Goal: Transaction & Acquisition: Purchase product/service

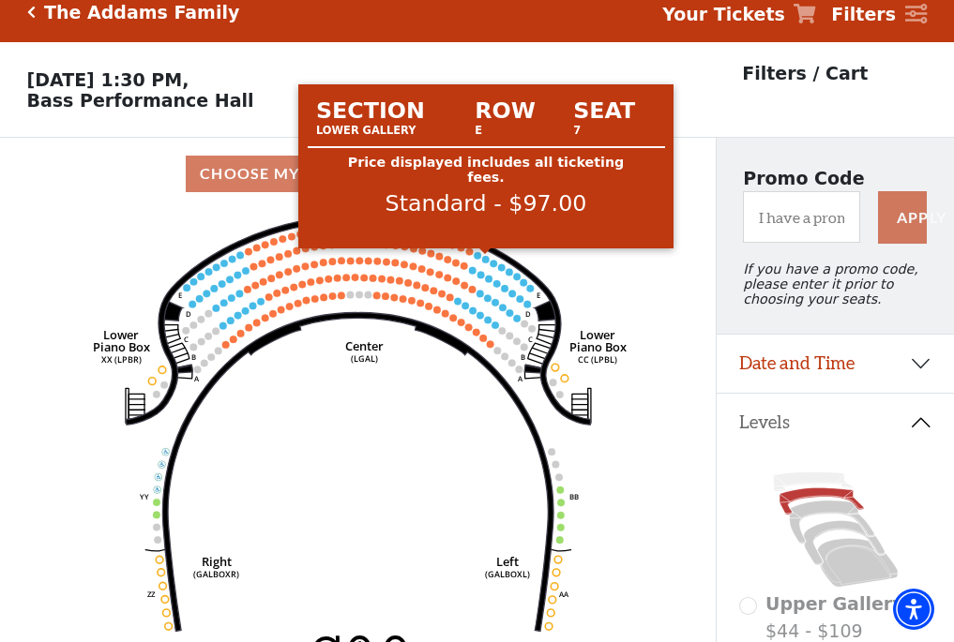
scroll to position [87, 0]
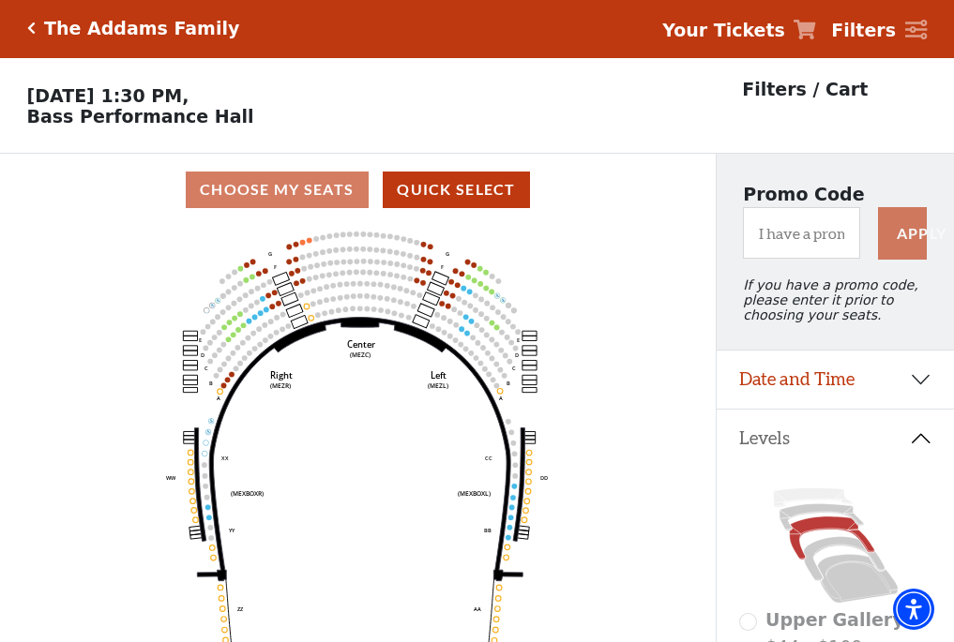
scroll to position [87, 0]
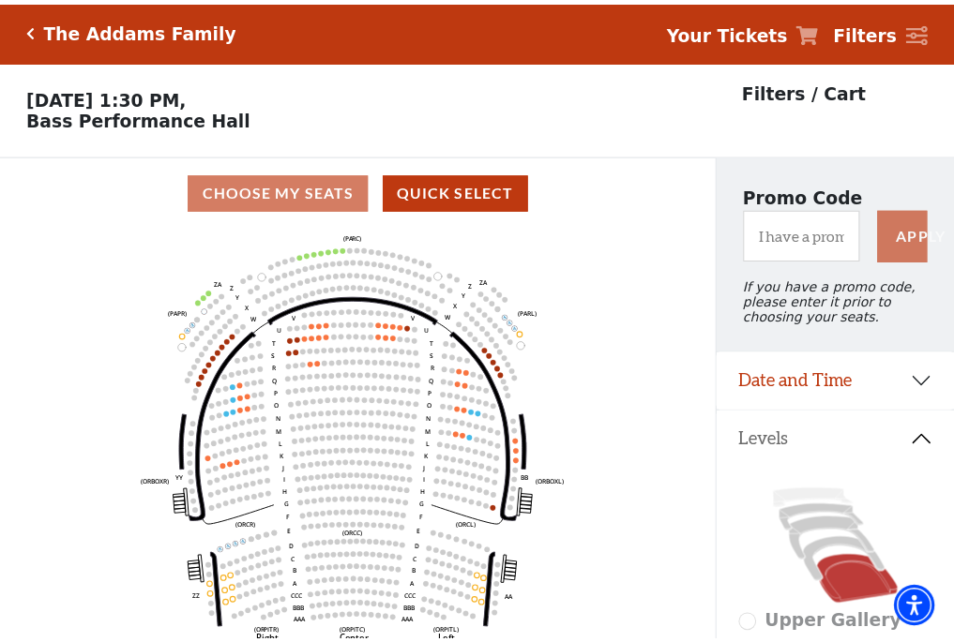
scroll to position [87, 0]
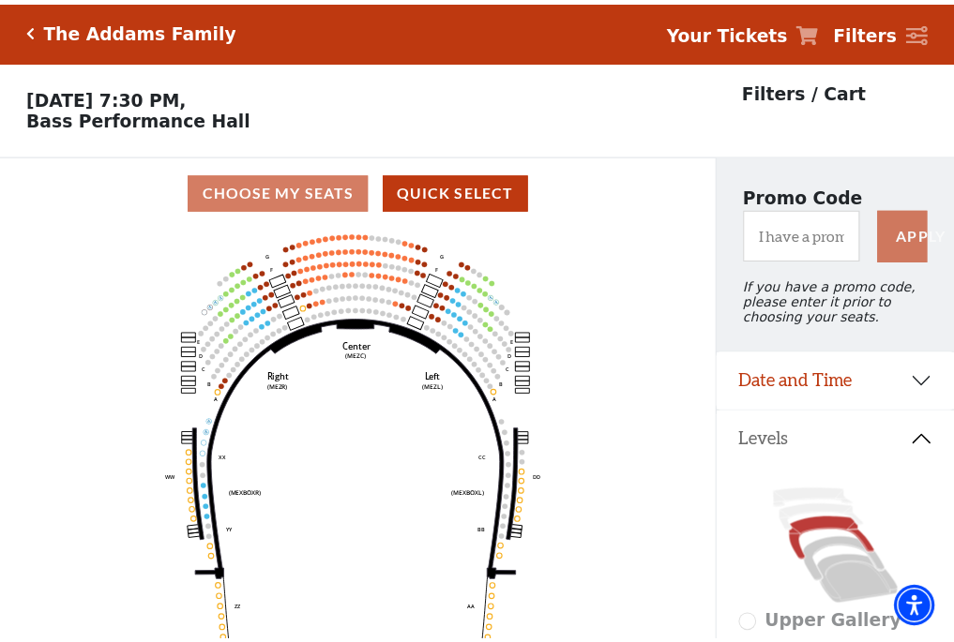
scroll to position [87, 0]
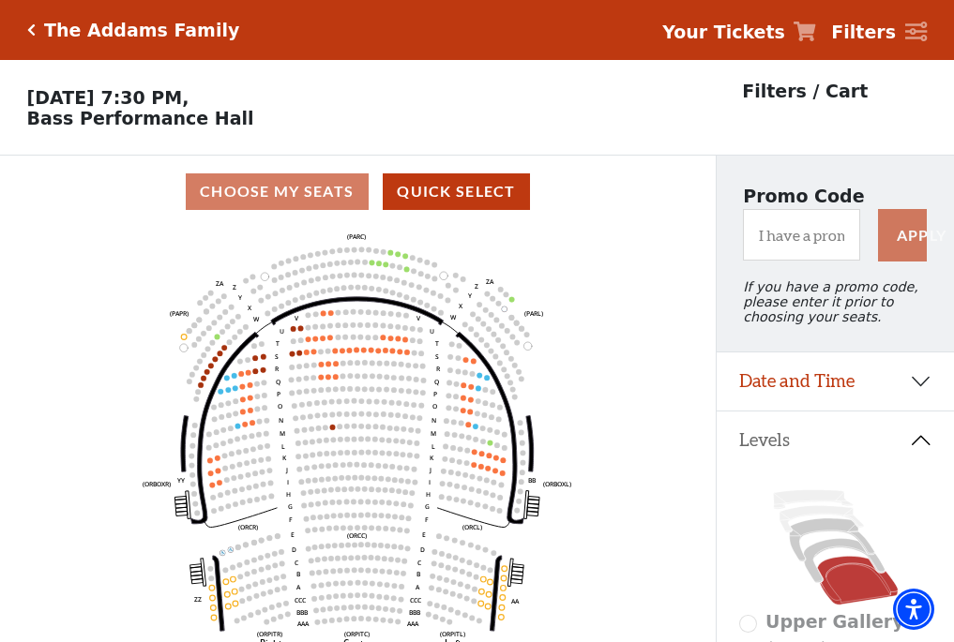
scroll to position [87, 0]
